Goal: Task Accomplishment & Management: Manage account settings

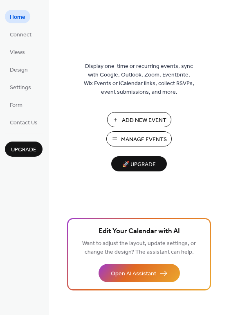
click at [141, 138] on span "Manage Events" at bounding box center [144, 139] width 46 height 9
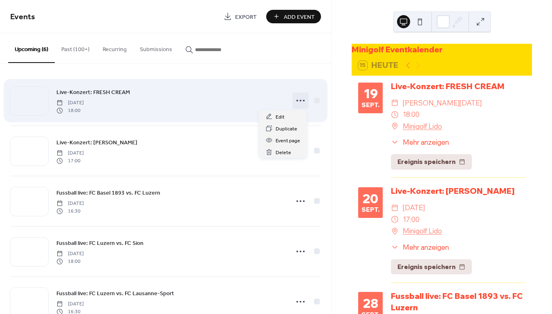
click at [300, 102] on icon at bounding box center [300, 100] width 13 height 13
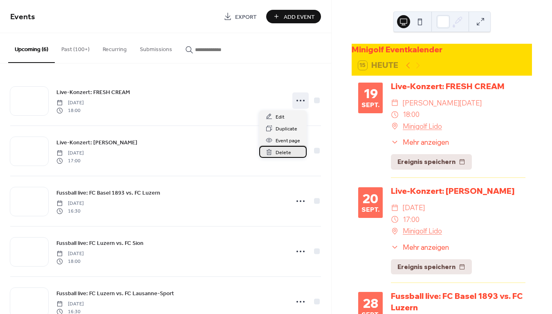
click at [281, 157] on div "Delete" at bounding box center [282, 152] width 47 height 12
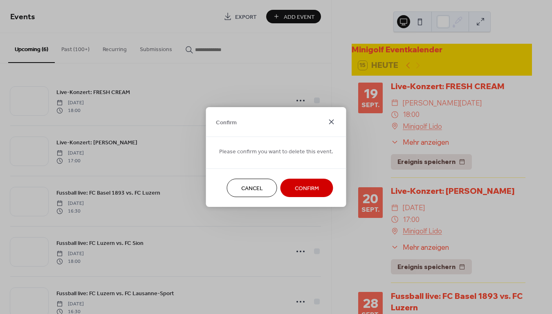
click at [329, 118] on icon at bounding box center [332, 122] width 10 height 10
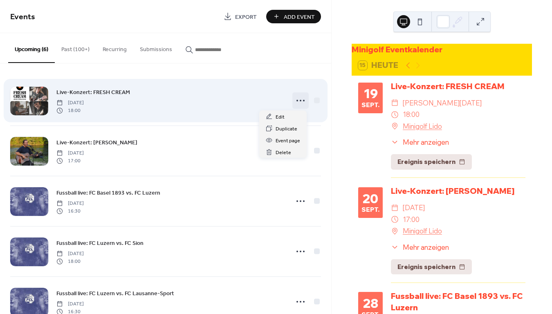
click at [299, 97] on icon at bounding box center [300, 100] width 13 height 13
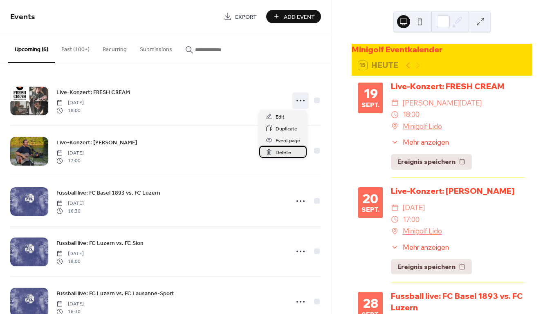
click at [280, 148] on span "Delete" at bounding box center [284, 152] width 16 height 9
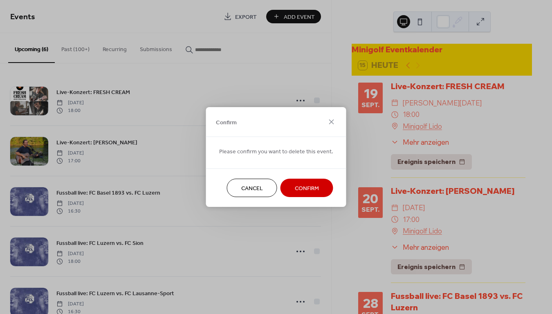
click at [300, 184] on span "Confirm" at bounding box center [307, 188] width 24 height 9
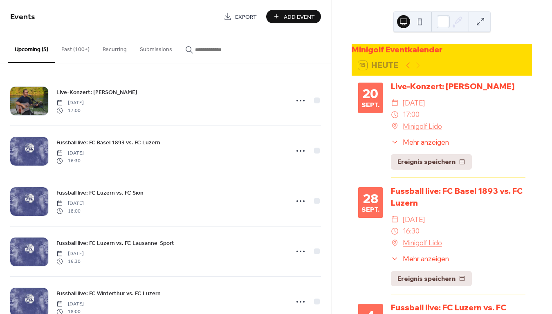
scroll to position [0, 0]
